Goal: Transaction & Acquisition: Book appointment/travel/reservation

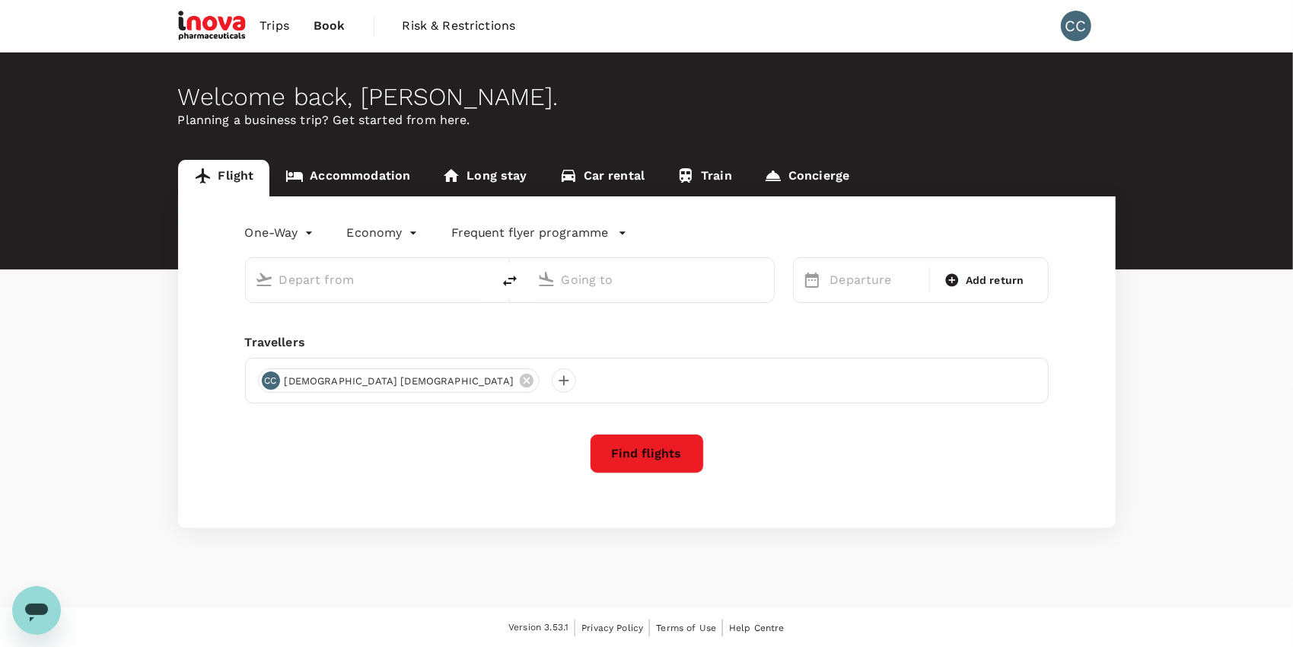
type input "roundtrip"
type input "Soekarno-Hatta Intl (CGK)"
type input "Singapore Changi (SIN)"
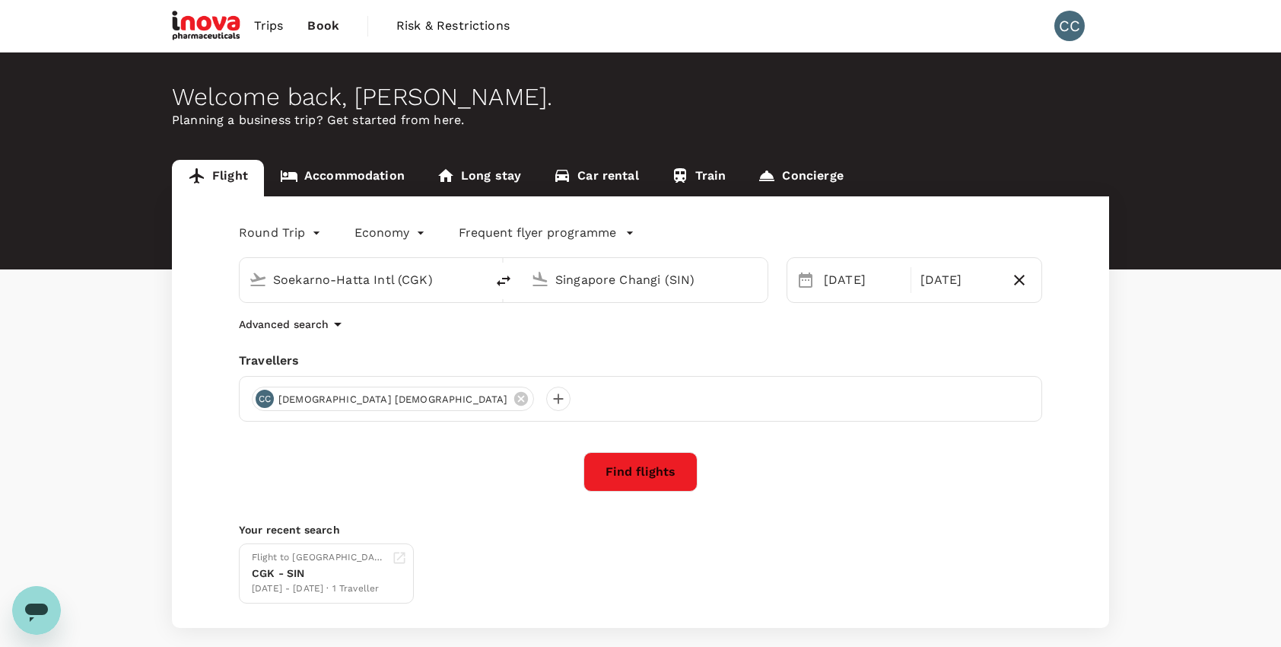
click at [263, 27] on span "Trips" at bounding box center [269, 26] width 30 height 18
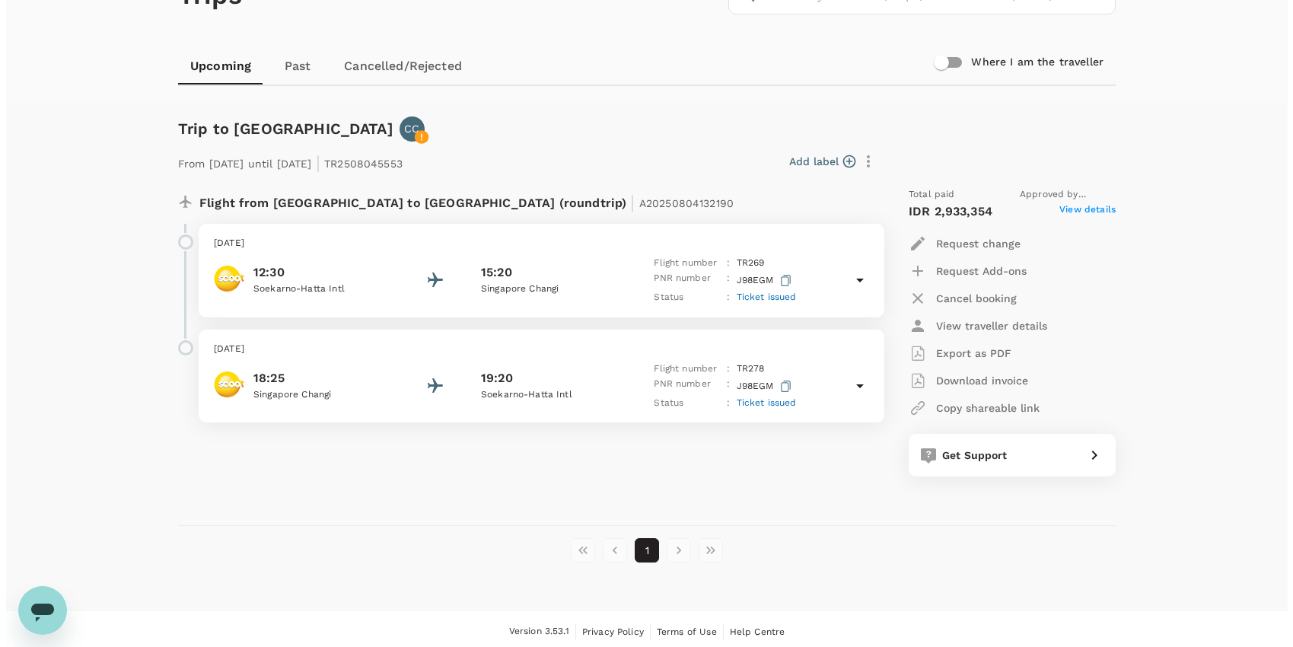
scroll to position [113, 0]
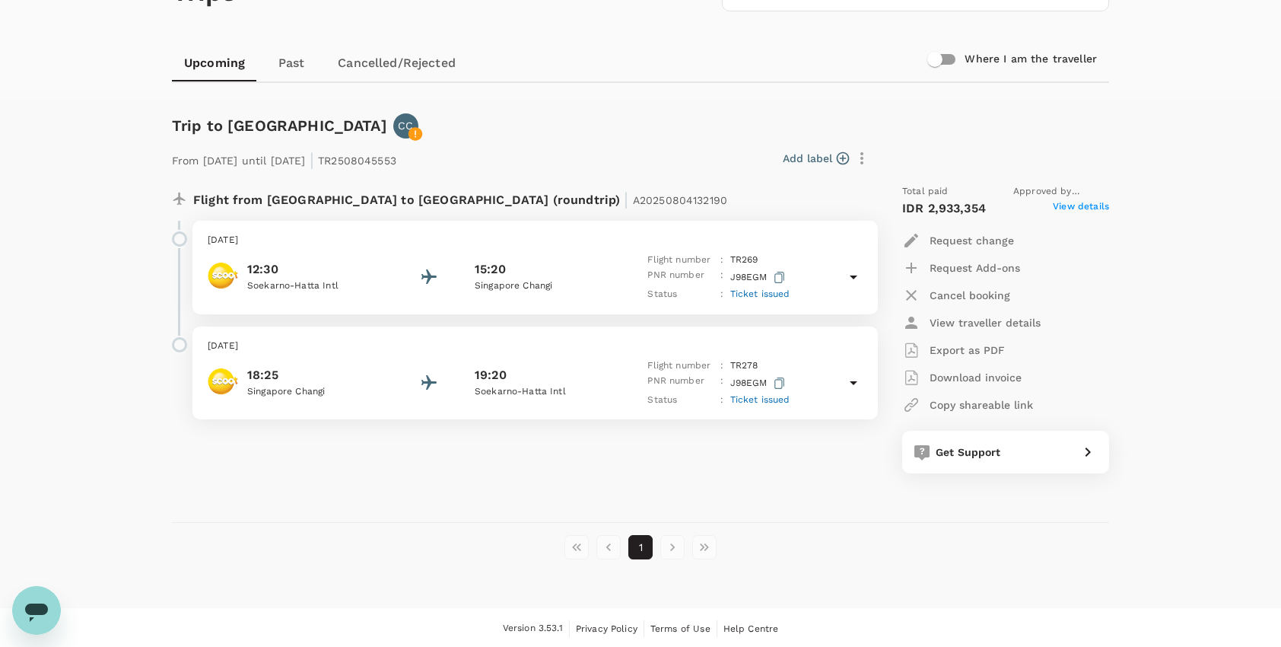
click at [979, 265] on p "Request Add-ons" at bounding box center [975, 267] width 91 height 15
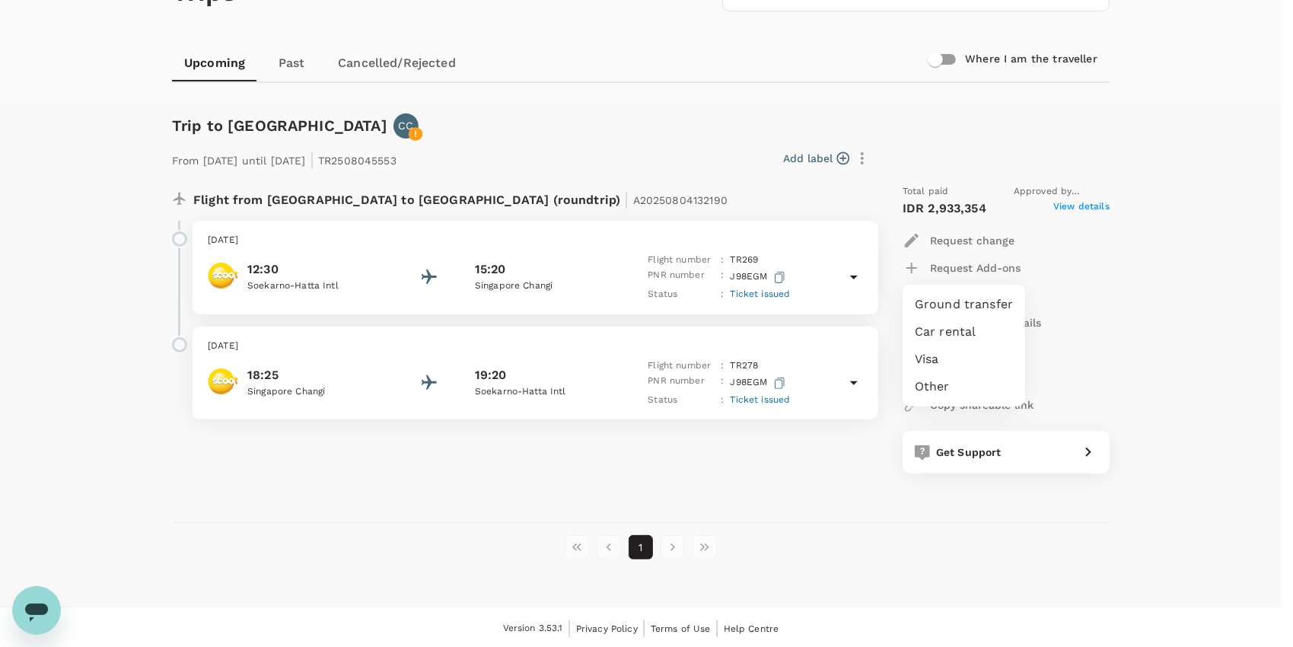
click at [934, 388] on li "Other" at bounding box center [963, 386] width 123 height 27
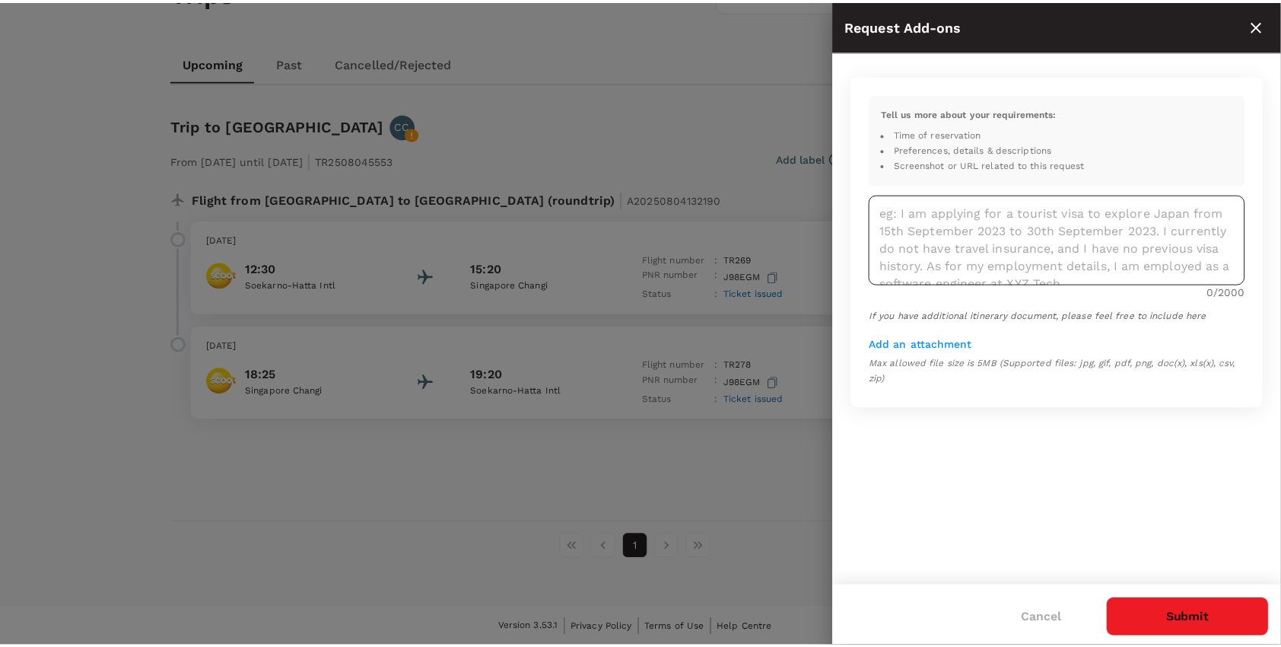
scroll to position [17, 0]
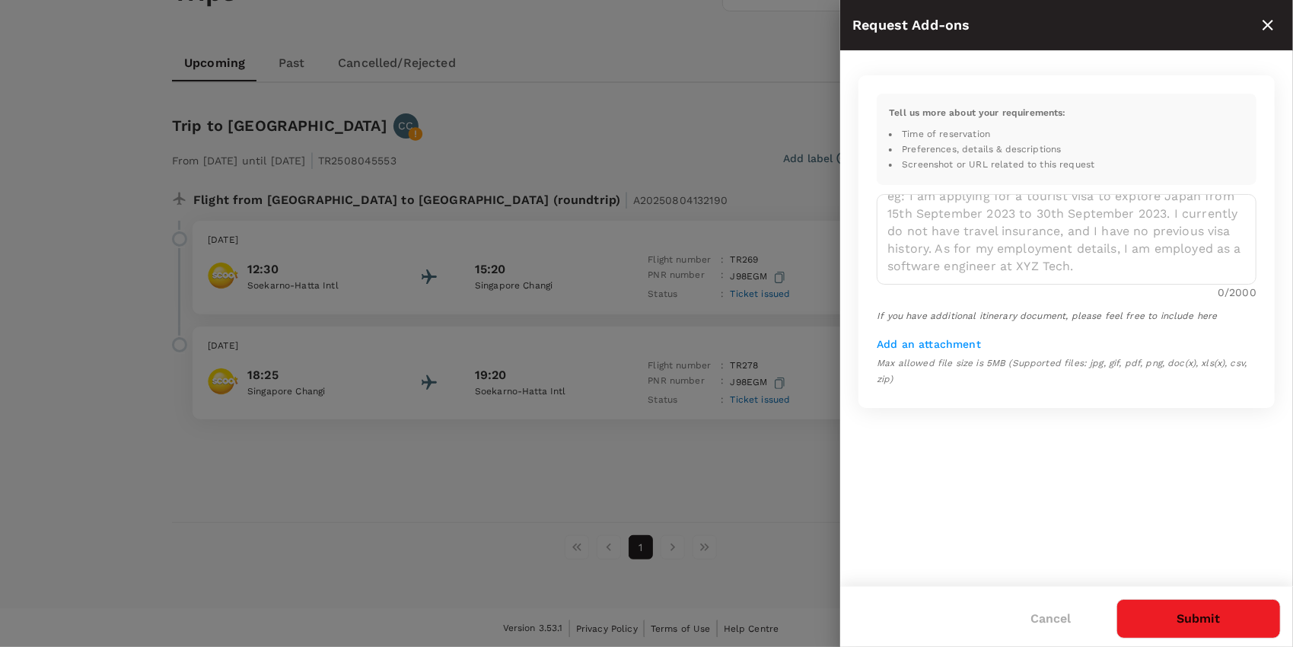
click at [1041, 622] on button "Cancel" at bounding box center [1050, 619] width 83 height 38
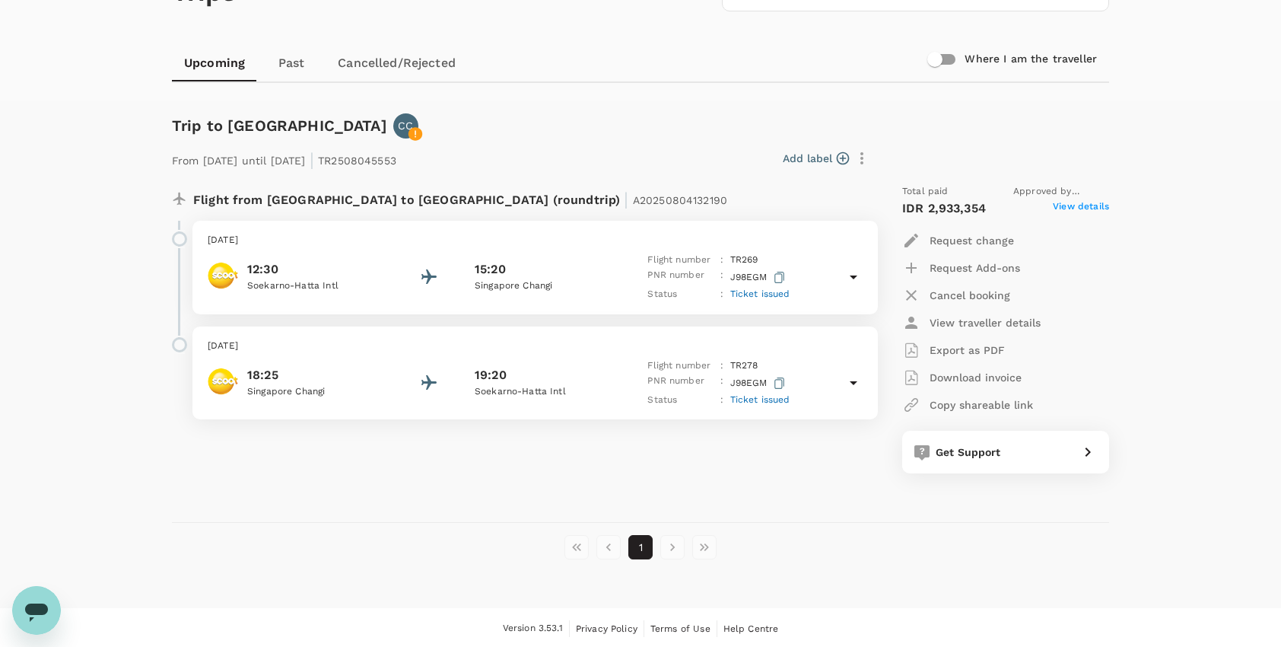
click at [780, 274] on icon "button" at bounding box center [780, 277] width 10 height 11
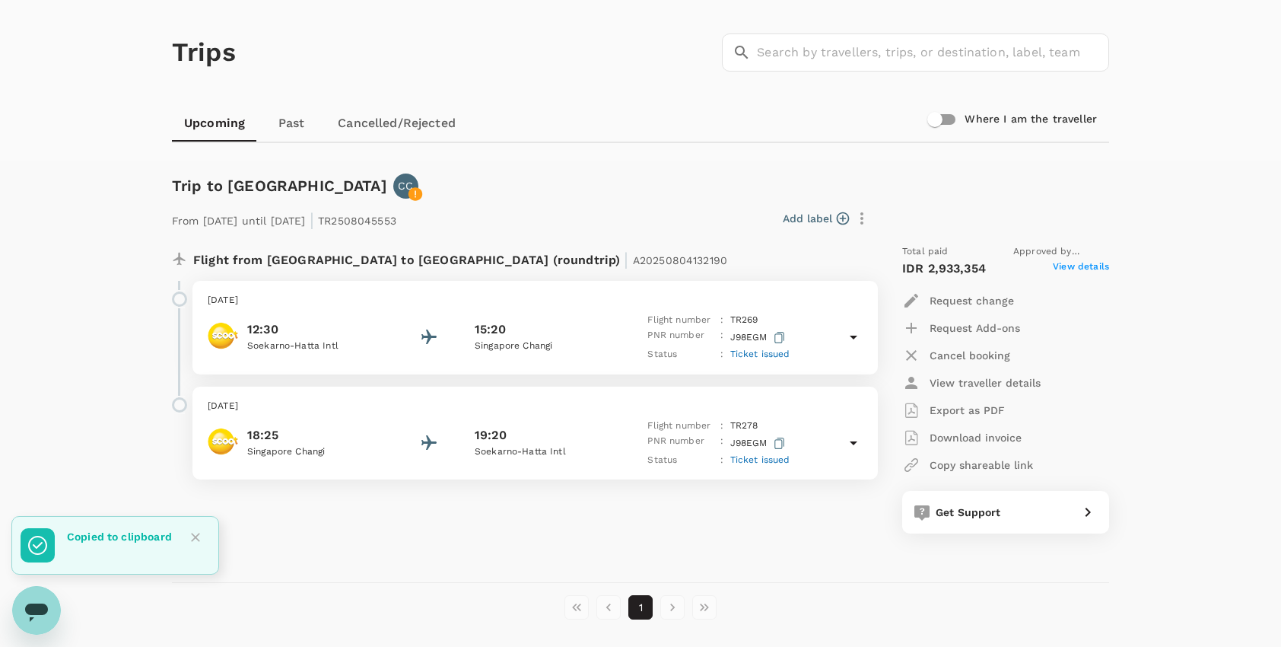
scroll to position [0, 0]
